Goal: Information Seeking & Learning: Find specific page/section

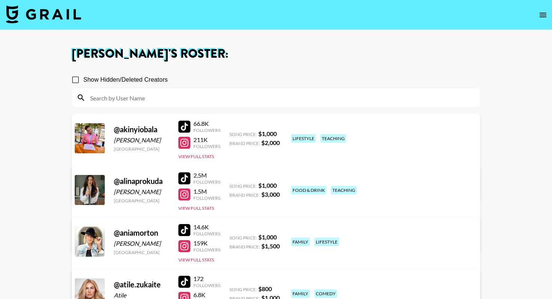
click at [54, 17] on img at bounding box center [43, 14] width 75 height 18
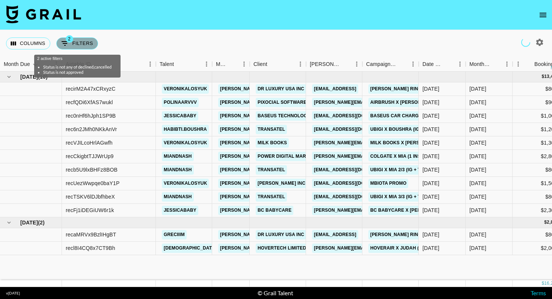
click at [77, 42] on button "2 Filters" at bounding box center [77, 44] width 42 height 12
select select "status"
select select "isNotAnyOf"
select select "status"
select select "not"
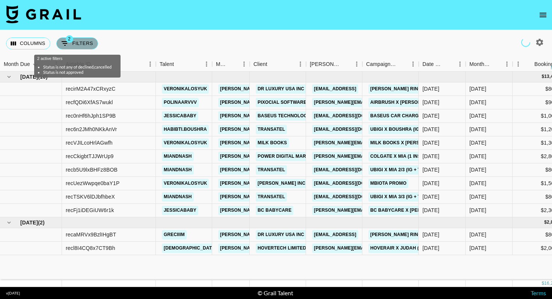
select select "approved"
select select "bookerId"
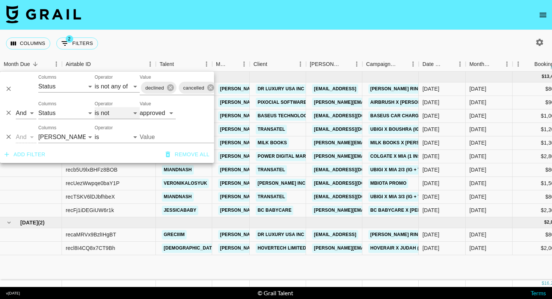
click at [109, 110] on select "is is not is any of is not any of" at bounding box center [117, 113] width 45 height 12
select select "is"
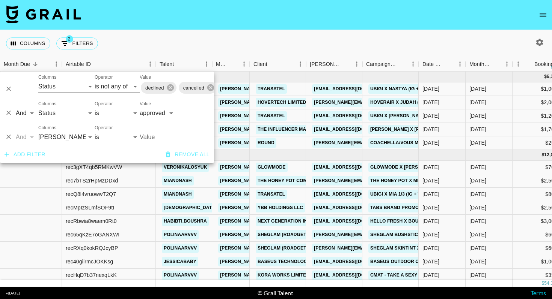
click at [243, 44] on div "Columns 2 Filters + Booking" at bounding box center [276, 43] width 552 height 27
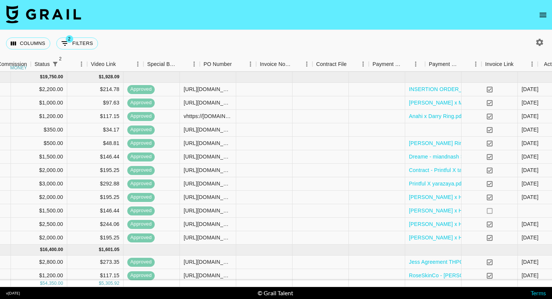
scroll to position [210, 610]
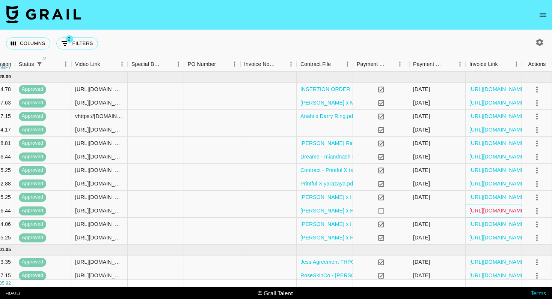
click at [482, 210] on link "[URL][DOMAIN_NAME]" at bounding box center [497, 211] width 57 height 8
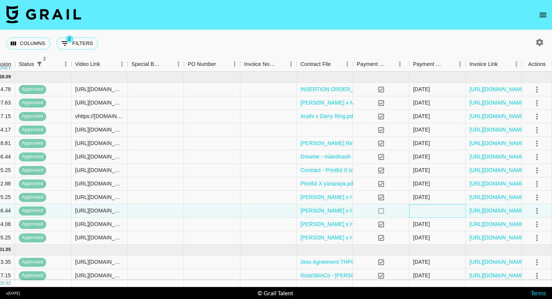
click at [417, 209] on div at bounding box center [437, 211] width 56 height 14
click at [442, 198] on div "[DATE]" at bounding box center [437, 198] width 56 height 14
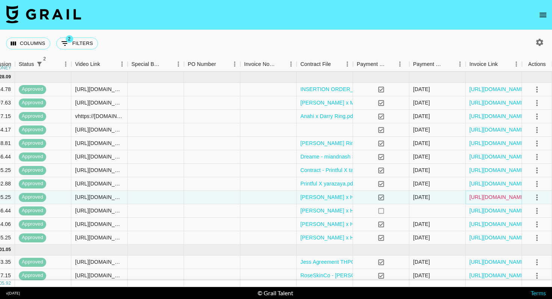
click at [487, 199] on link "[URL][DOMAIN_NAME]" at bounding box center [497, 198] width 57 height 8
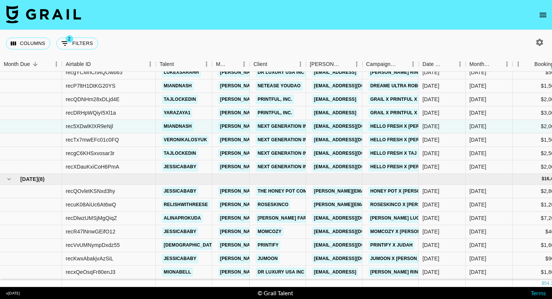
scroll to position [294, 0]
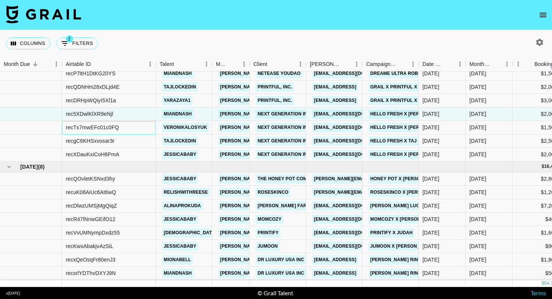
click at [102, 129] on div "recTx7mwEFc01c0FQ" at bounding box center [92, 128] width 53 height 8
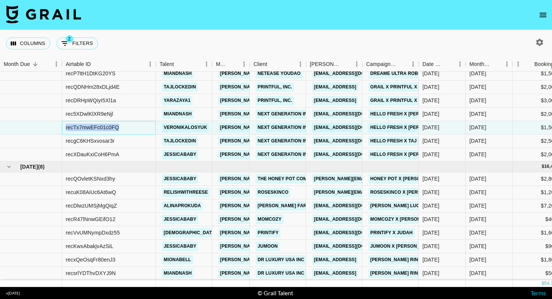
click at [102, 129] on div "recTx7mwEFc01c0FQ" at bounding box center [92, 128] width 53 height 8
copy div "recTx7mwEFc01c0FQ"
click at [536, 12] on button "open drawer" at bounding box center [542, 15] width 15 height 15
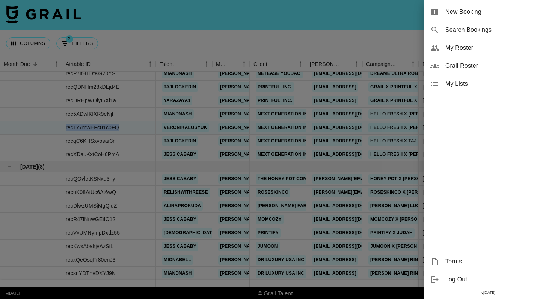
click at [469, 15] on span "New Booking" at bounding box center [495, 12] width 101 height 9
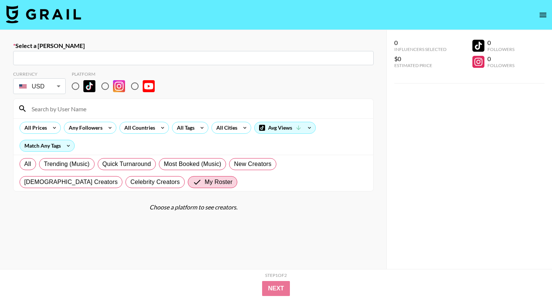
click at [536, 10] on nav at bounding box center [276, 15] width 552 height 30
click at [540, 13] on icon "open drawer" at bounding box center [542, 15] width 9 height 9
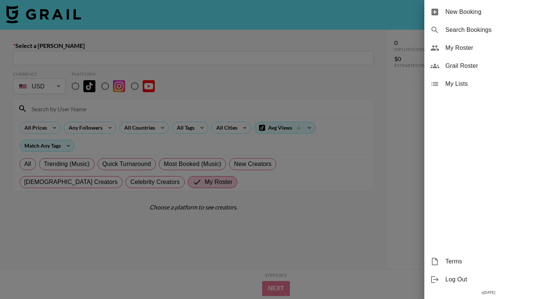
click at [465, 50] on span "My Roster" at bounding box center [495, 48] width 101 height 9
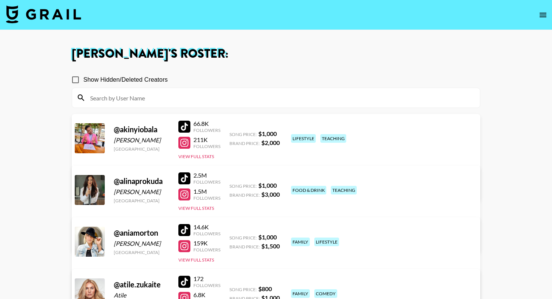
click at [179, 101] on input at bounding box center [280, 98] width 389 height 12
paste input "[PERSON_NAME].[PERSON_NAME].161"
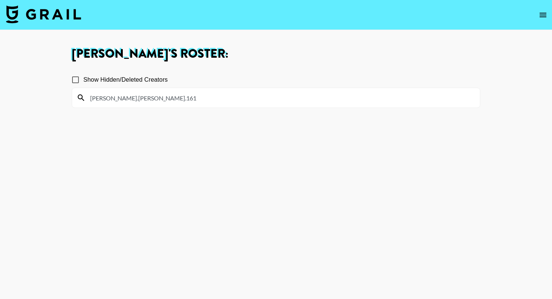
click at [179, 101] on input "[PERSON_NAME].[PERSON_NAME].161" at bounding box center [280, 98] width 389 height 12
type input "[PERSON_NAME].[PERSON_NAME].161"
click at [543, 13] on icon "open drawer" at bounding box center [542, 15] width 9 height 9
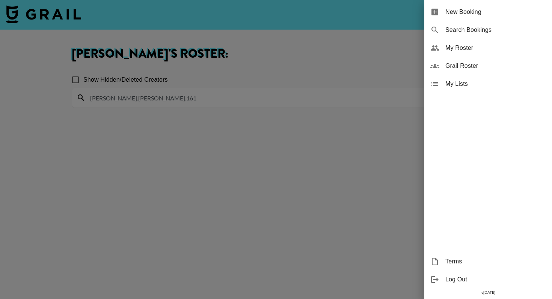
click at [466, 67] on span "Grail Roster" at bounding box center [495, 66] width 101 height 9
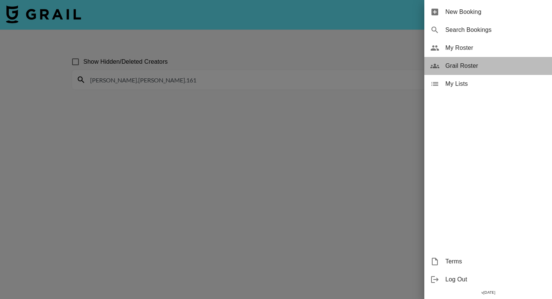
click at [480, 65] on span "Grail Roster" at bounding box center [495, 66] width 101 height 9
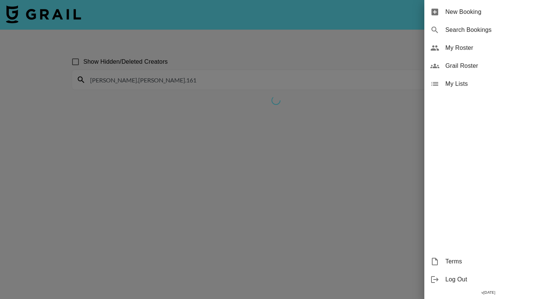
click at [464, 68] on span "Grail Roster" at bounding box center [495, 66] width 101 height 9
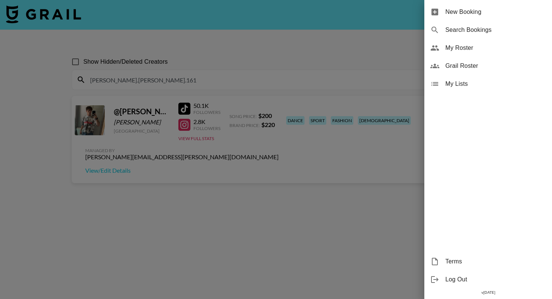
click at [222, 102] on div at bounding box center [276, 149] width 552 height 299
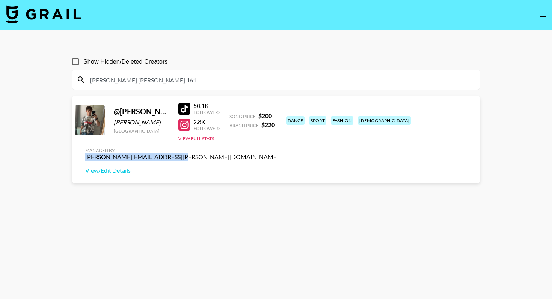
drag, startPoint x: 473, startPoint y: 117, endPoint x: 389, endPoint y: 117, distance: 83.7
click at [284, 142] on div "Managed By [PERSON_NAME][EMAIL_ADDRESS][PERSON_NAME][DOMAIN_NAME] View/Edit Det…" at bounding box center [181, 161] width 205 height 39
copy div "[PERSON_NAME][EMAIL_ADDRESS][PERSON_NAME][DOMAIN_NAME]"
click at [137, 115] on div "@ jacob.[PERSON_NAME].161" at bounding box center [142, 111] width 56 height 9
click at [182, 105] on div at bounding box center [184, 109] width 12 height 12
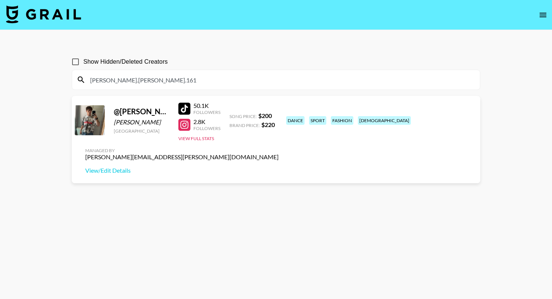
click at [189, 124] on div at bounding box center [184, 125] width 12 height 12
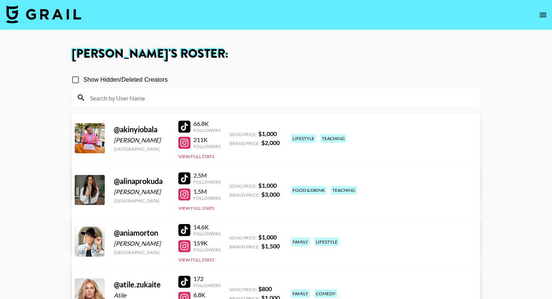
click at [68, 21] on img at bounding box center [43, 14] width 75 height 18
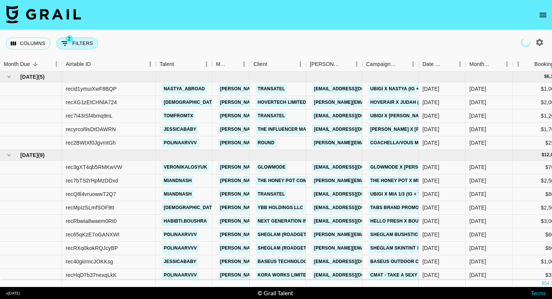
click at [78, 42] on button "2 Filters" at bounding box center [77, 44] width 42 height 12
select select "status"
select select "isNotAnyOf"
select select "status"
select select "approved"
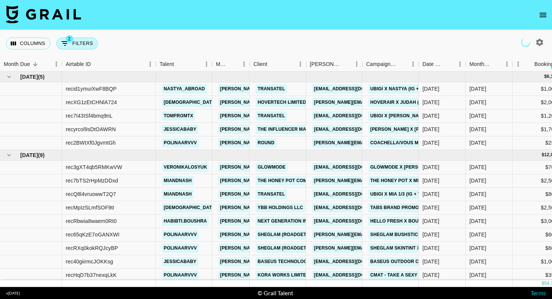
select select "bookerId"
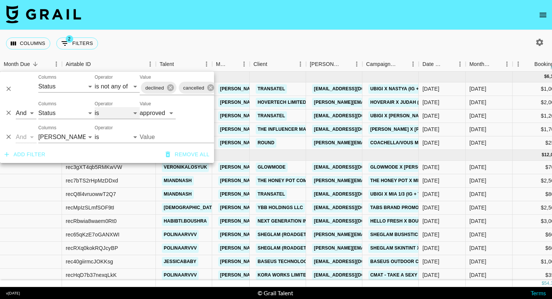
click at [106, 114] on select "is is not is any of is not any of" at bounding box center [117, 113] width 45 height 12
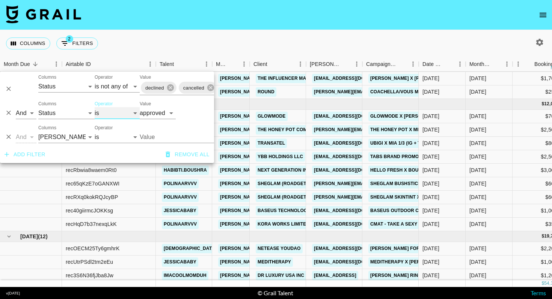
scroll to position [56, 0]
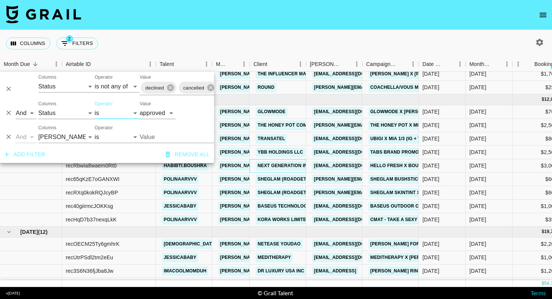
click at [303, 171] on div "Next Generation Influencers" at bounding box center [296, 166] width 86 height 14
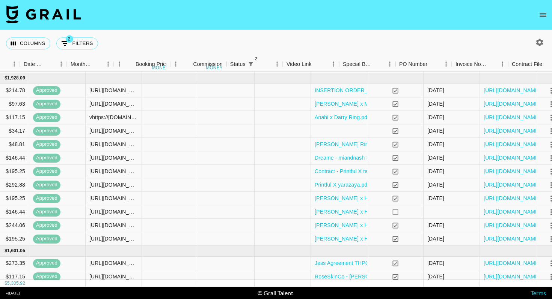
scroll to position [209, 610]
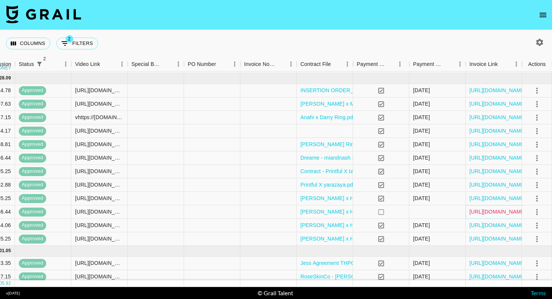
click at [492, 210] on link "[URL][DOMAIN_NAME]" at bounding box center [497, 212] width 57 height 8
